Goal: Information Seeking & Learning: Learn about a topic

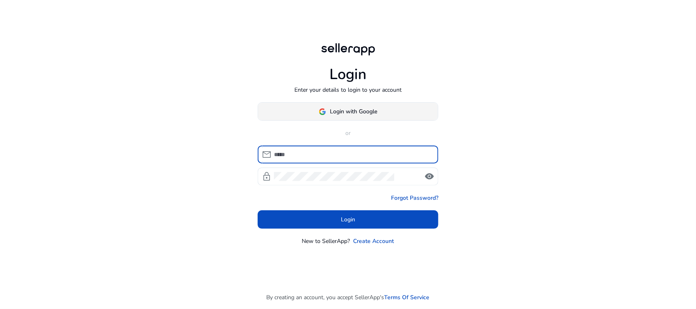
click at [370, 112] on span "Login with Google" at bounding box center [353, 111] width 47 height 9
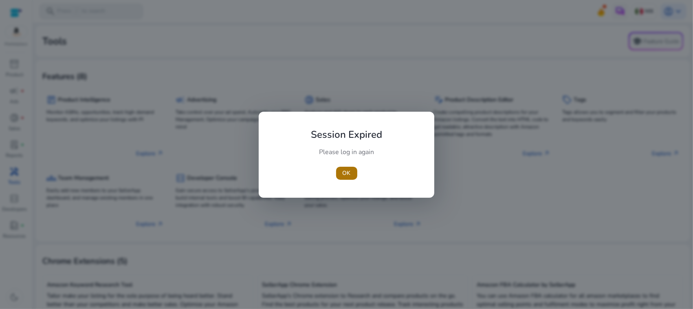
click at [345, 168] on span "button" at bounding box center [346, 173] width 21 height 20
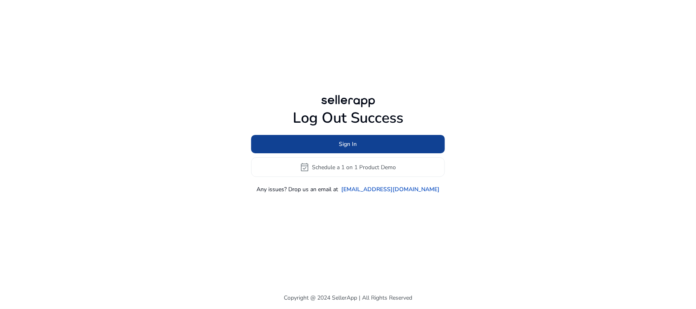
click at [415, 153] on span at bounding box center [348, 145] width 194 height 20
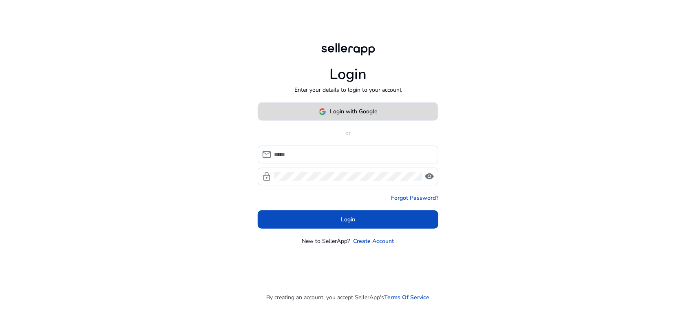
click at [412, 113] on span at bounding box center [348, 112] width 180 height 20
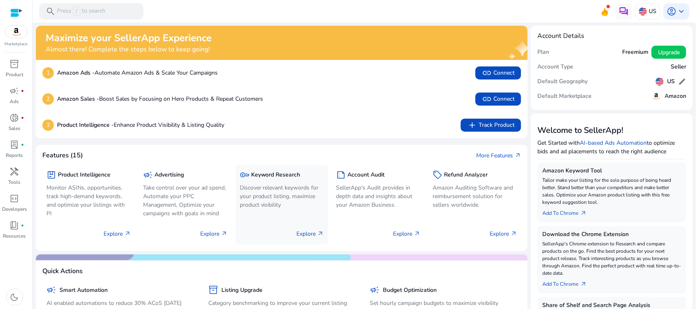
click at [260, 186] on p "Discover relevant keywords for your product listing, maximize product visibility" at bounding box center [282, 196] width 84 height 26
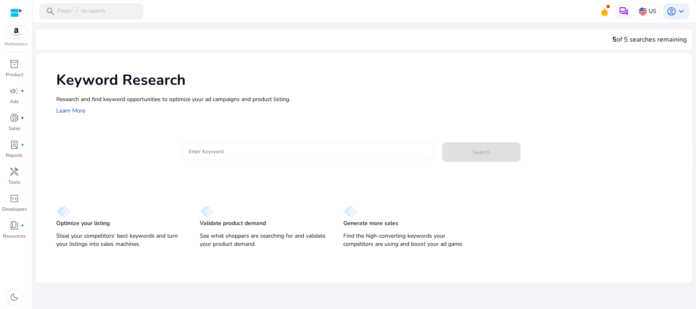
click at [267, 150] on input "Enter Keyword" at bounding box center [308, 151] width 239 height 9
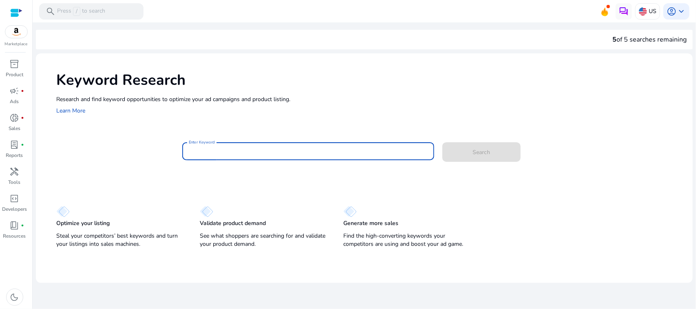
paste input "**********"
type input "**********"
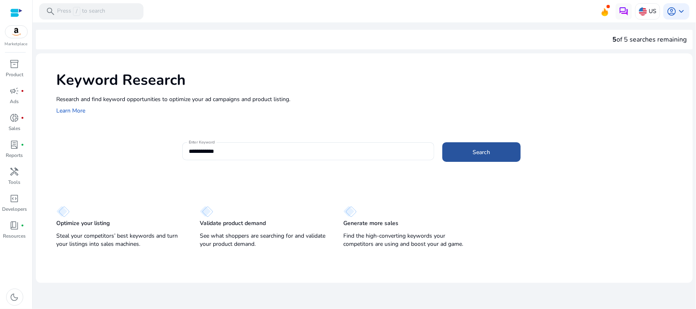
click at [493, 148] on span at bounding box center [481, 152] width 78 height 20
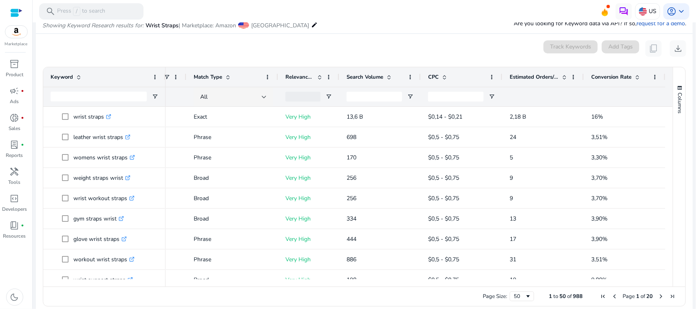
click at [614, 76] on span "Conversion Rate" at bounding box center [611, 76] width 40 height 7
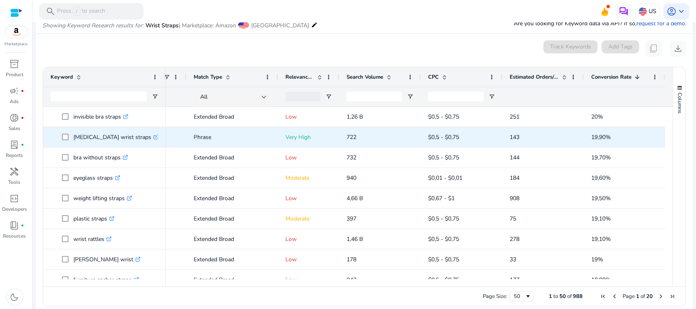
click at [153, 135] on icon ".st0{fill:#2c8af8}" at bounding box center [155, 137] width 5 height 5
